Goal: Task Accomplishment & Management: Manage account settings

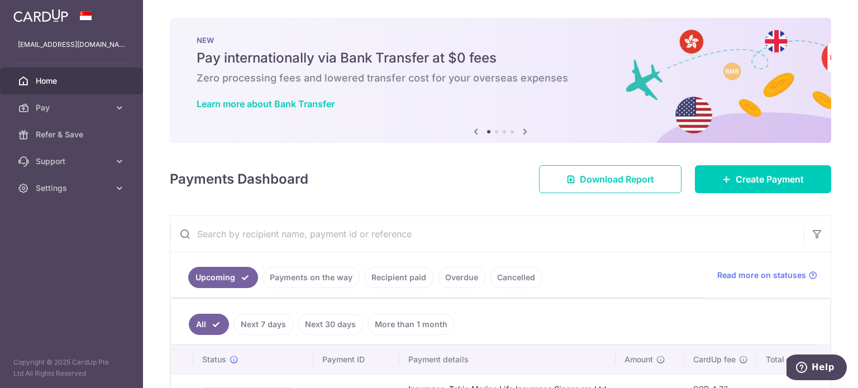
scroll to position [237, 0]
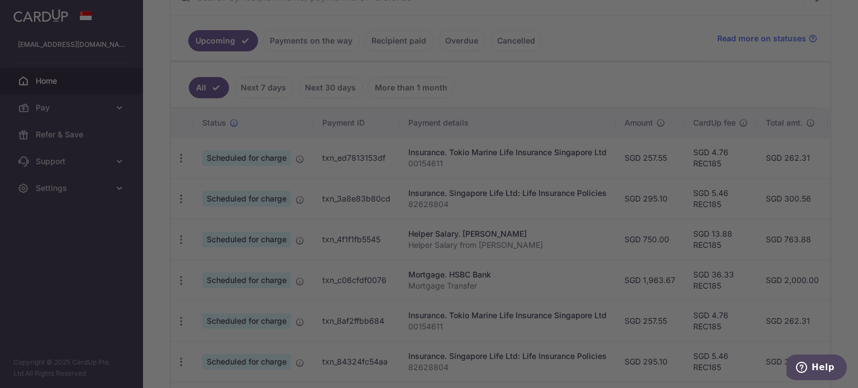
drag, startPoint x: 662, startPoint y: 227, endPoint x: 693, endPoint y: 240, distance: 33.5
click at [785, 243] on div at bounding box center [433, 196] width 866 height 392
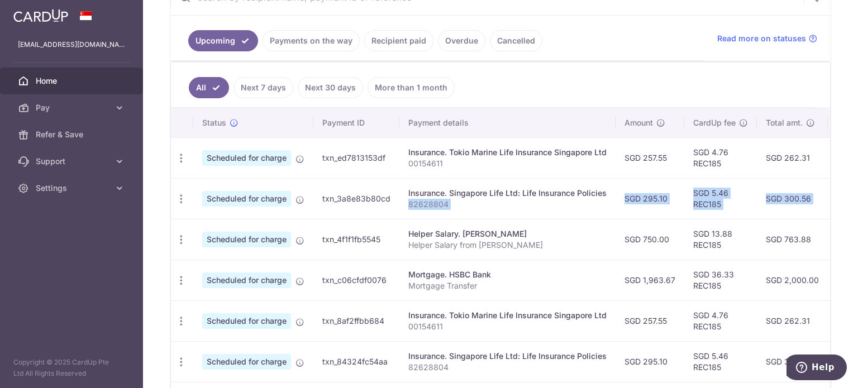
scroll to position [0, 221]
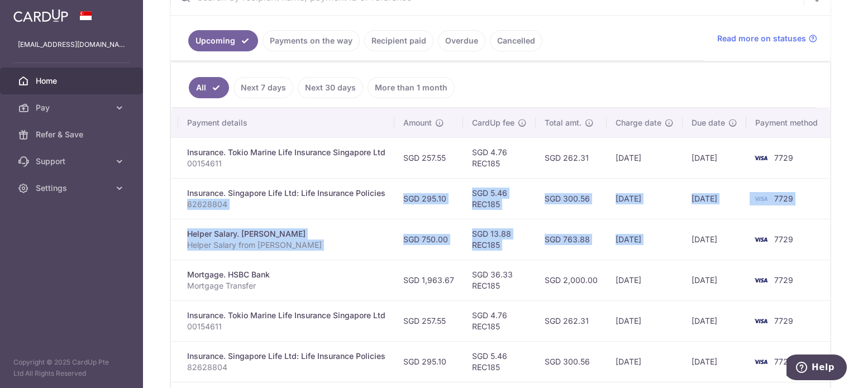
drag, startPoint x: 536, startPoint y: 205, endPoint x: 675, endPoint y: 226, distance: 140.6
click at [678, 226] on tbody "Update payment Cancel payment Scheduled for charge txn_ed7813153df Insurance. T…" at bounding box center [391, 341] width 882 height 408
click at [482, 245] on td "SGD 13.88 REC185" at bounding box center [499, 239] width 73 height 41
click at [471, 235] on td "SGD 13.88 REC185" at bounding box center [499, 239] width 73 height 41
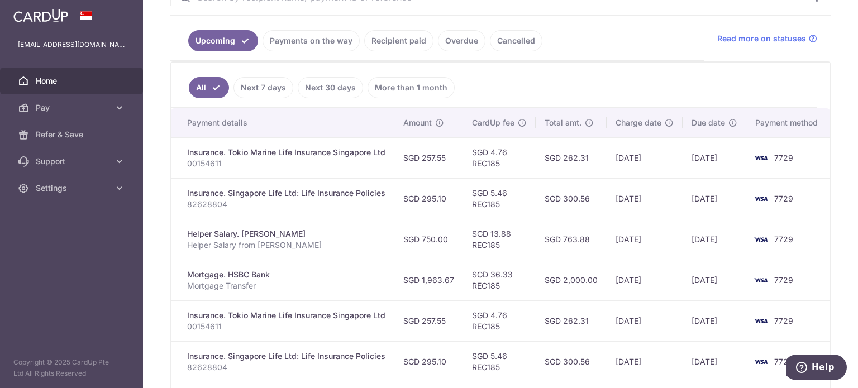
click at [400, 200] on td "SGD 295.10" at bounding box center [428, 198] width 69 height 41
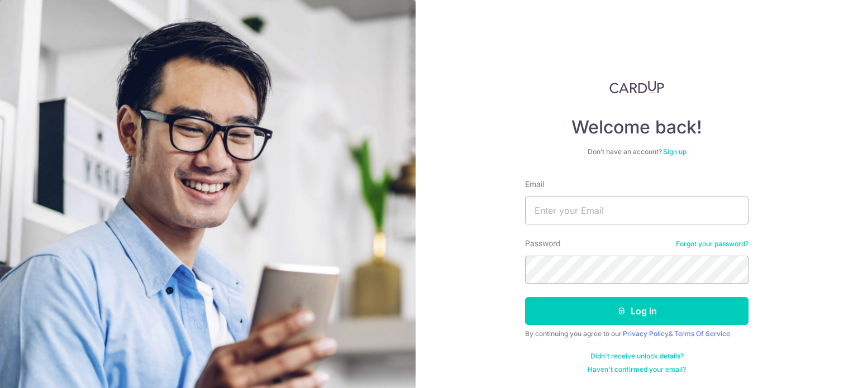
type input "[EMAIL_ADDRESS][DOMAIN_NAME]"
click at [525, 297] on button "Log in" at bounding box center [636, 311] width 223 height 28
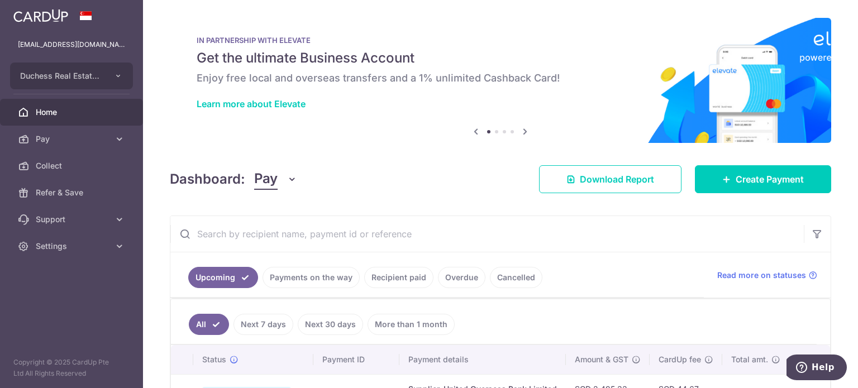
scroll to position [349, 0]
